Goal: Task Accomplishment & Management: Manage account settings

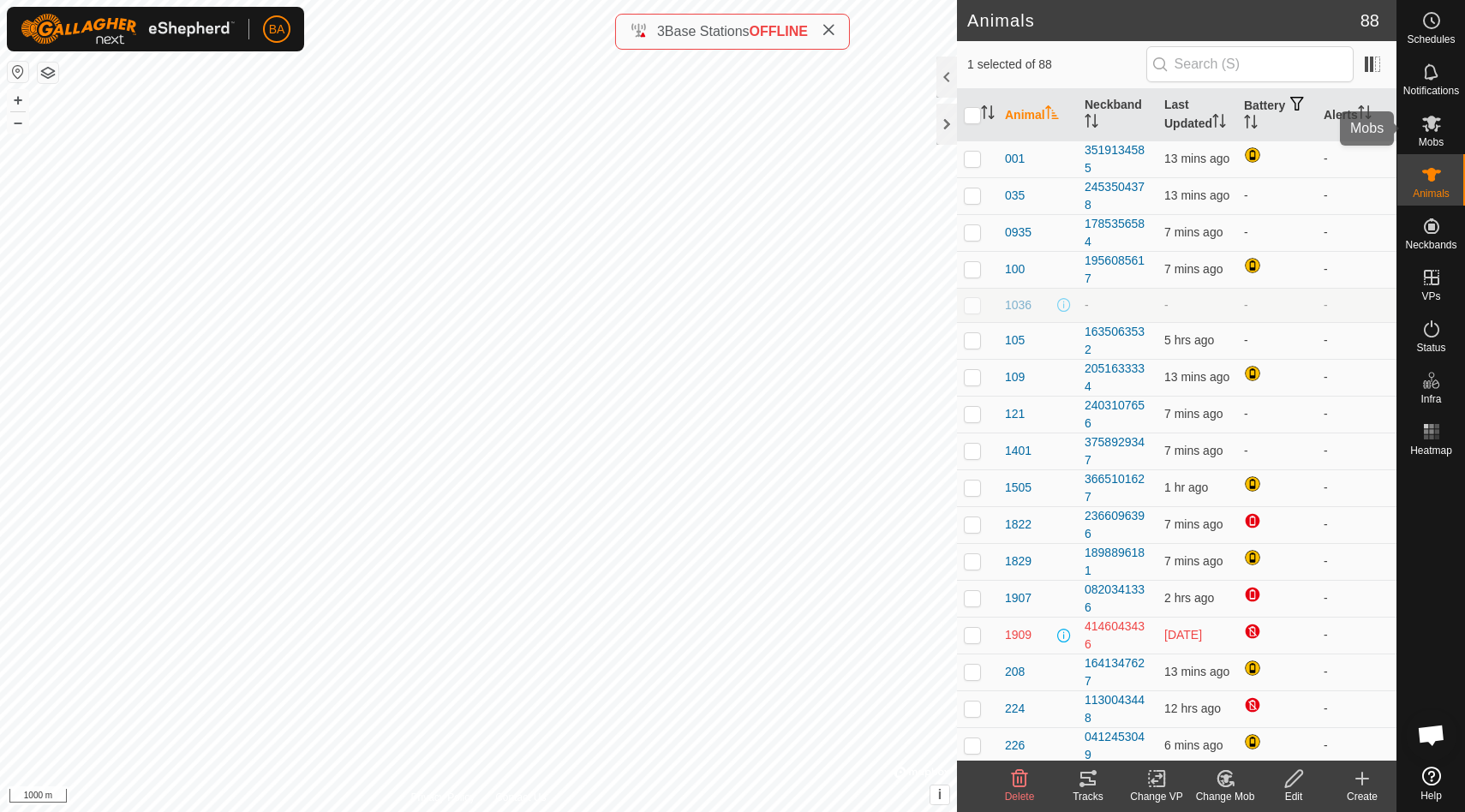
click at [1435, 136] on es-mob-svg-icon at bounding box center [1431, 124] width 31 height 27
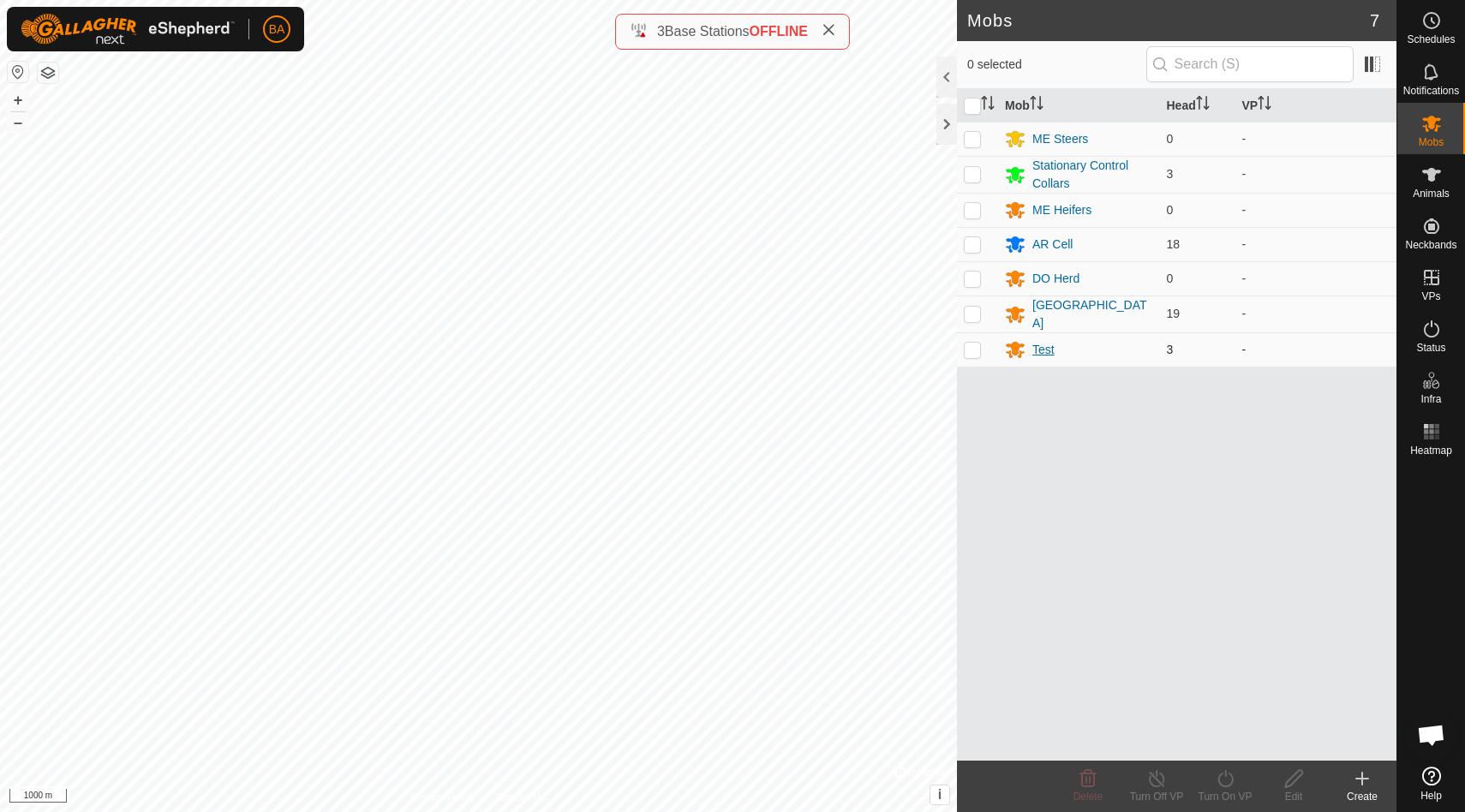
click at [1037, 347] on div "Test" at bounding box center [1043, 350] width 22 height 18
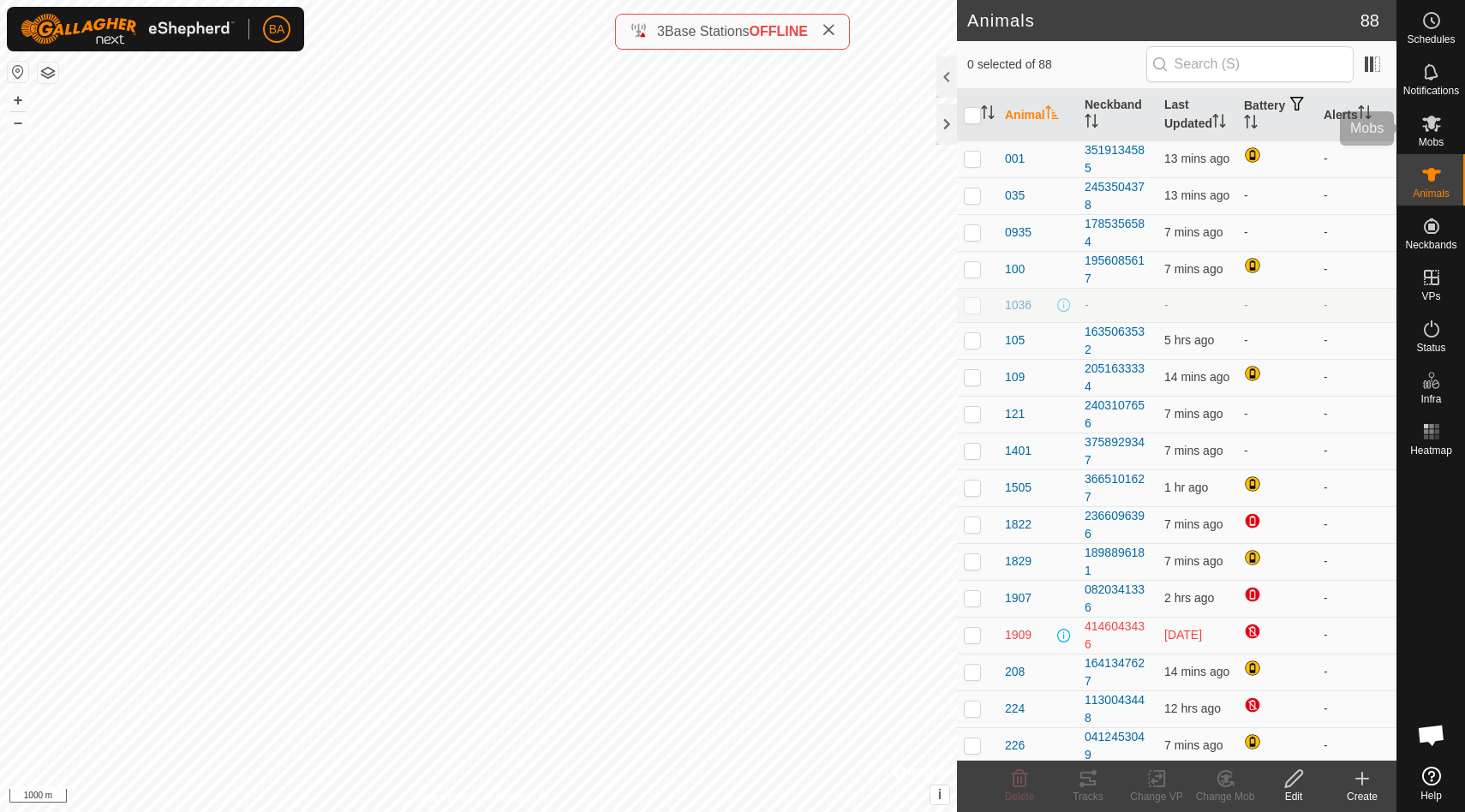
click at [1426, 129] on icon at bounding box center [1431, 124] width 19 height 16
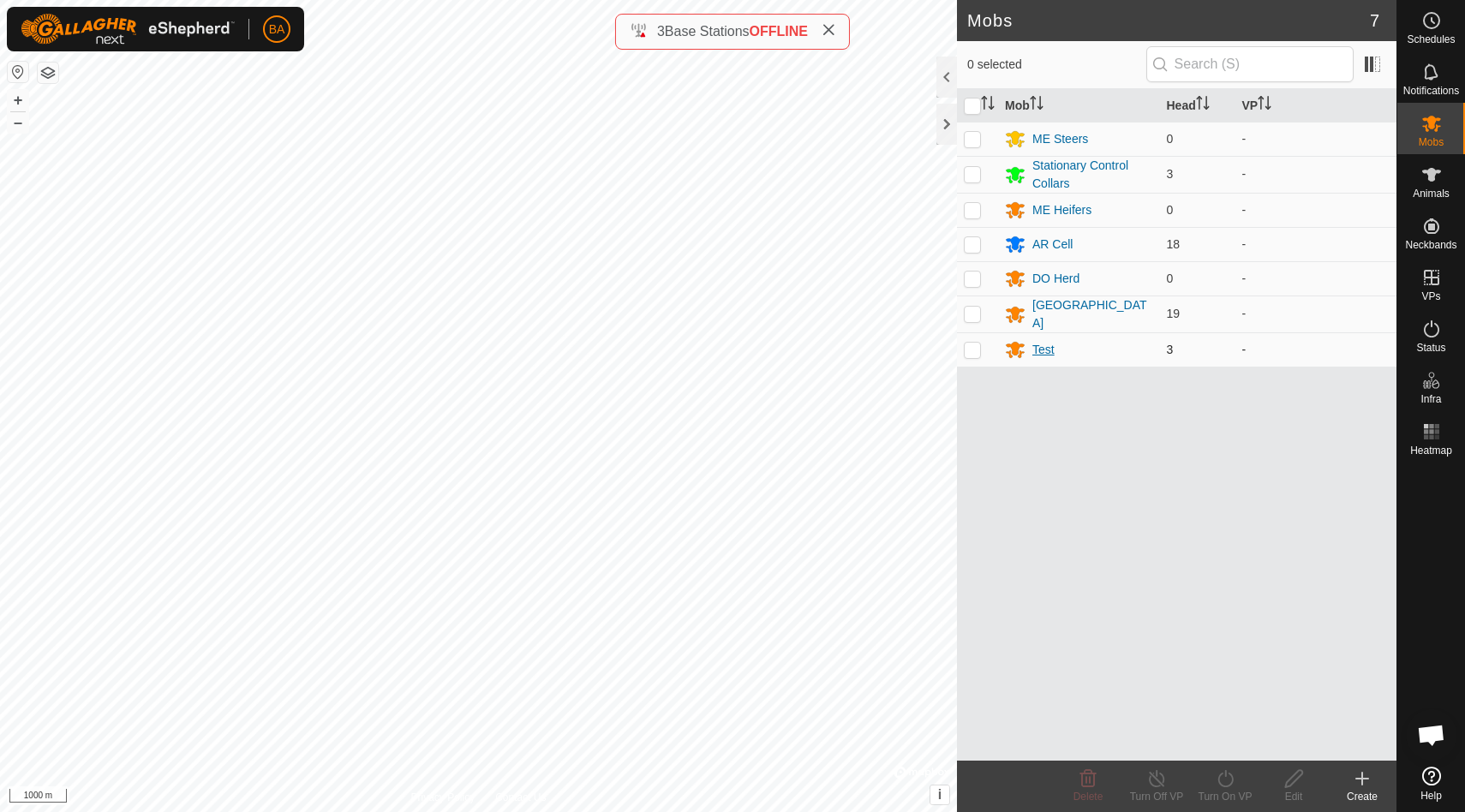
click at [1038, 343] on div "Test" at bounding box center [1043, 350] width 22 height 18
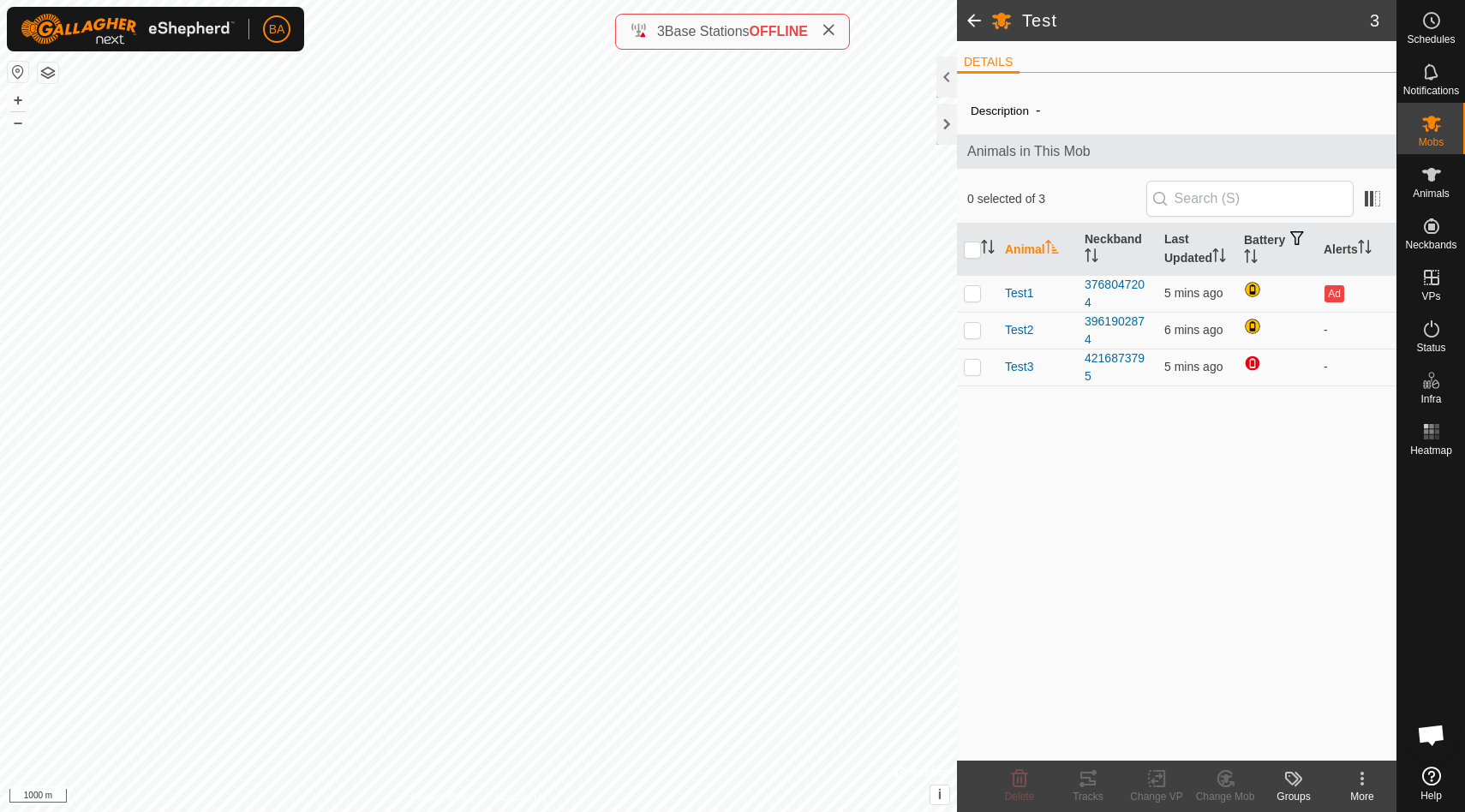
click at [1038, 343] on td "Test2" at bounding box center [1037, 330] width 80 height 37
click at [977, 330] on p-checkbox at bounding box center [972, 329] width 17 height 14
checkbox input "true"
click at [974, 294] on p-checkbox at bounding box center [972, 292] width 17 height 14
checkbox input "true"
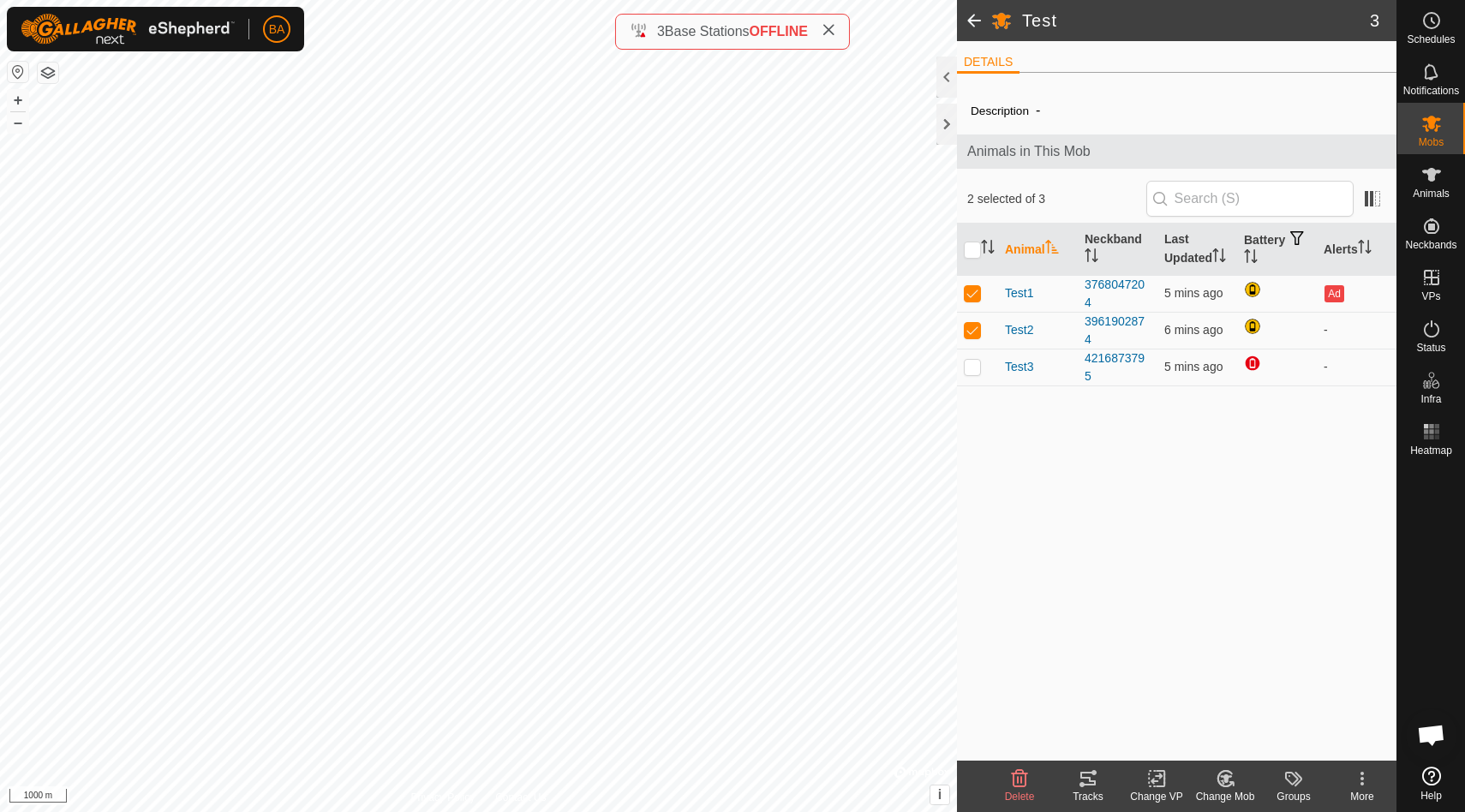
click at [1089, 781] on icon at bounding box center [1087, 778] width 16 height 14
